Goal: Transaction & Acquisition: Obtain resource

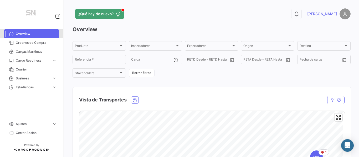
click at [23, 38] on link "Overview" at bounding box center [31, 33] width 55 height 9
click at [21, 41] on span "Órdenes de Compra" at bounding box center [36, 42] width 41 height 5
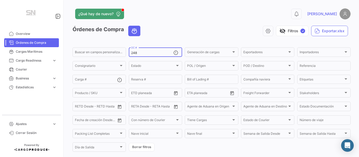
click at [155, 55] on input "248" at bounding box center [152, 53] width 42 height 4
type input "2"
click at [180, 39] on div "Órdenes de Compra visibility_off Filtros ✓ Exportar.xlsx" at bounding box center [211, 33] width 278 height 15
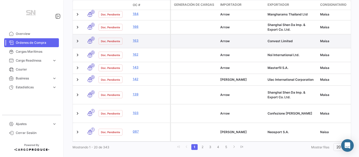
scroll to position [315, 0]
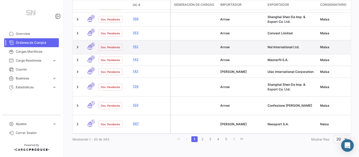
click at [287, 45] on span "Noi International Ltd." at bounding box center [283, 47] width 32 height 4
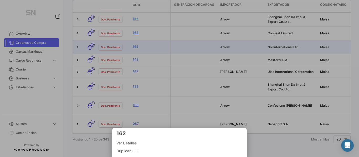
click at [268, 45] on div at bounding box center [179, 78] width 359 height 157
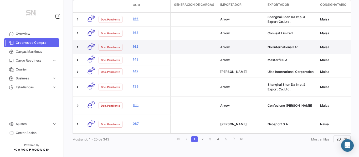
click at [136, 44] on link "162" at bounding box center [150, 46] width 35 height 5
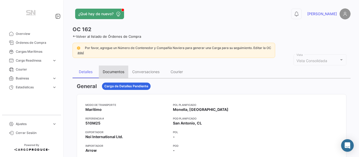
click at [116, 72] on div "Documentos" at bounding box center [114, 72] width 22 height 4
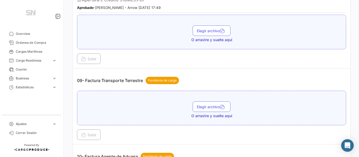
scroll to position [630, 0]
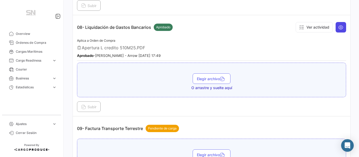
click at [340, 28] on icon at bounding box center [340, 27] width 5 height 5
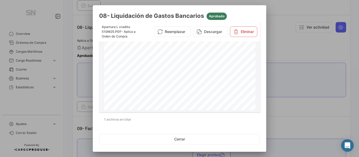
scroll to position [0, 0]
click at [294, 45] on div at bounding box center [179, 78] width 359 height 157
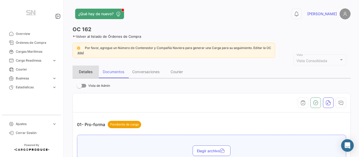
click at [84, 71] on div "Detalles" at bounding box center [86, 72] width 14 height 4
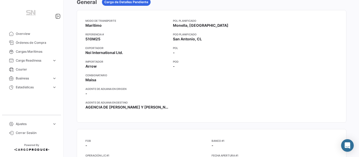
scroll to position [15, 0]
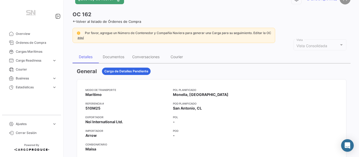
click at [74, 22] on icon at bounding box center [73, 21] width 3 height 3
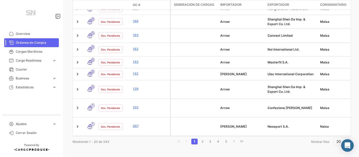
scroll to position [318, 0]
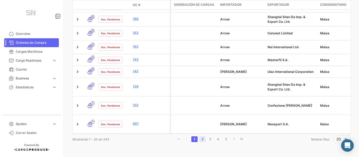
click at [201, 141] on link "2" at bounding box center [202, 140] width 6 height 6
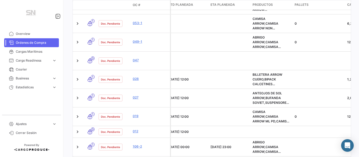
scroll to position [166, 0]
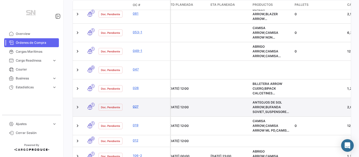
click at [137, 108] on link "027" at bounding box center [150, 107] width 35 height 5
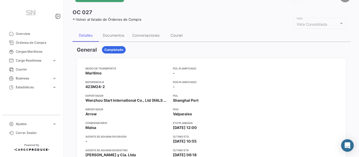
scroll to position [26, 0]
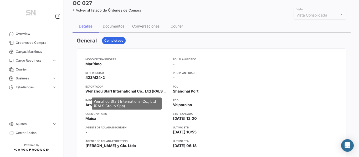
drag, startPoint x: 85, startPoint y: 91, endPoint x: 103, endPoint y: 90, distance: 17.9
click at [103, 90] on span "Wenzhou Start International Co., Ltd (RALS Group Spa)" at bounding box center [126, 91] width 83 height 5
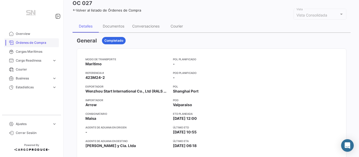
click at [35, 42] on span "Órdenes de Compra" at bounding box center [36, 42] width 41 height 5
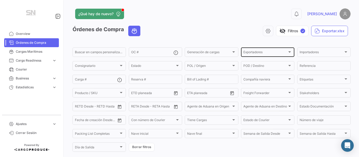
click at [266, 54] on div "Exportadores" at bounding box center [265, 53] width 44 height 4
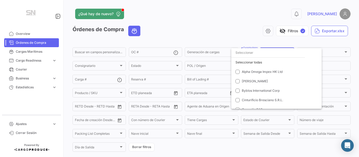
click at [260, 54] on input "dropdown search" at bounding box center [268, 52] width 74 height 9
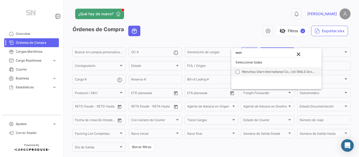
type input "wen"
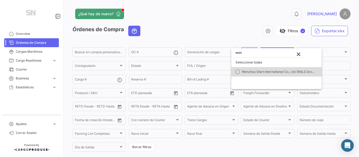
click at [252, 71] on span "Wenzhou Start International Co., Ltd (RALS Group Spa)" at bounding box center [283, 72] width 82 height 4
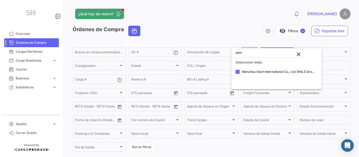
click at [213, 26] on div at bounding box center [179, 78] width 359 height 157
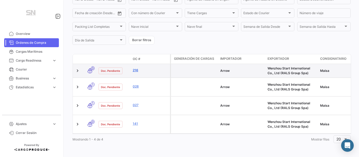
click at [137, 68] on link "216" at bounding box center [150, 70] width 35 height 5
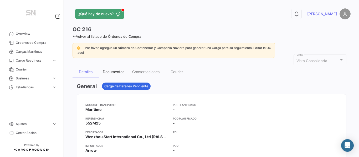
click at [112, 74] on div "Documentos" at bounding box center [114, 72] width 22 height 4
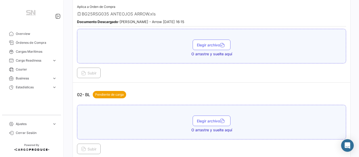
scroll to position [105, 0]
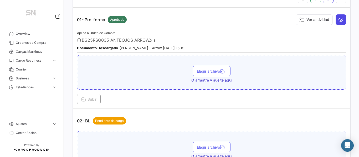
click at [338, 20] on icon at bounding box center [340, 19] width 5 height 5
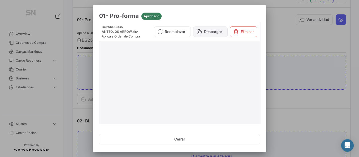
click at [212, 34] on button "Descargar" at bounding box center [210, 32] width 34 height 11
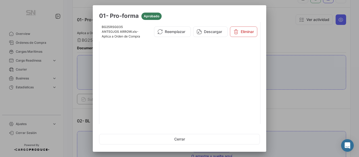
scroll to position [57, 0]
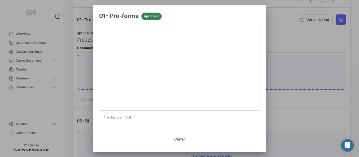
click at [291, 54] on div at bounding box center [179, 78] width 359 height 157
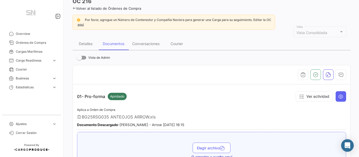
scroll to position [0, 0]
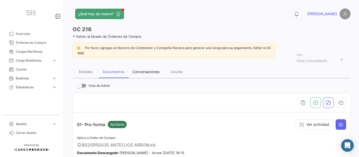
click at [160, 75] on div "Conversaciones" at bounding box center [145, 72] width 35 height 13
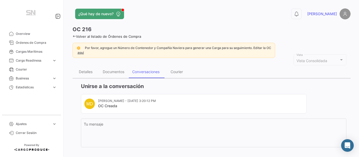
scroll to position [26, 0]
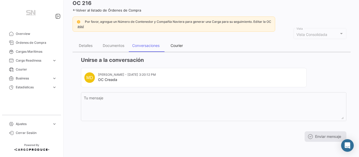
click at [179, 46] on div "Courier" at bounding box center [176, 45] width 12 height 4
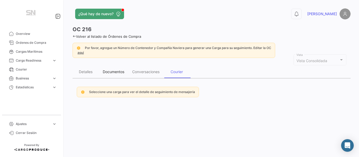
click at [120, 71] on div "Documentos" at bounding box center [114, 72] width 22 height 4
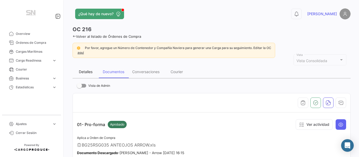
click at [91, 72] on div "Detalles" at bounding box center [86, 72] width 14 height 4
